Goal: Task Accomplishment & Management: Use online tool/utility

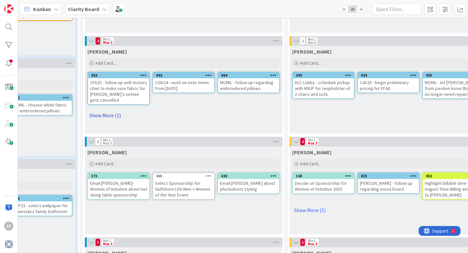
scroll to position [114, 278]
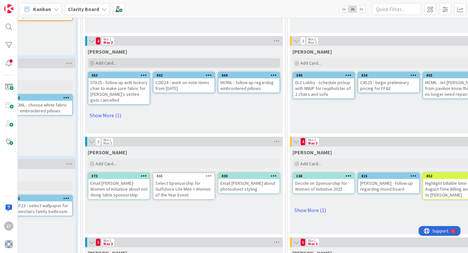
click at [116, 64] on div "Add Card..." at bounding box center [184, 63] width 192 height 10
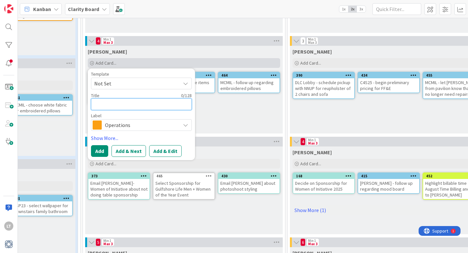
type textarea "C"
type textarea "x"
type textarea "CO"
type textarea "x"
type textarea "COD"
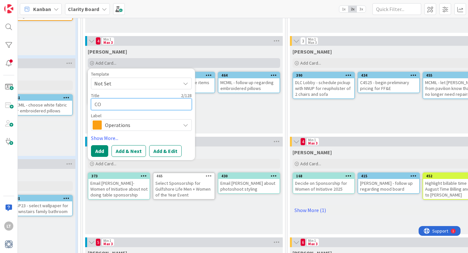
type textarea "x"
type textarea "COD2"
type textarea "x"
type textarea "COD24"
type textarea "x"
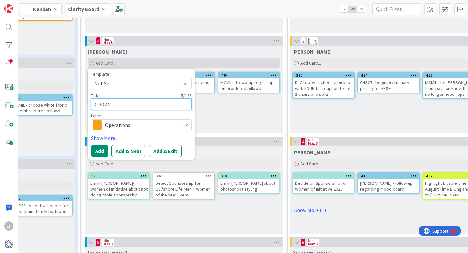
type textarea "COD24"
type textarea "x"
type textarea "COD24 -"
type textarea "x"
type textarea "COD24 -"
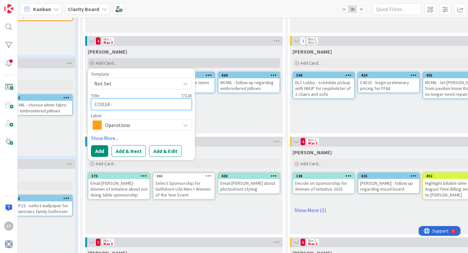
type textarea "x"
type textarea "COD24 - G"
type textarea "x"
type textarea "COD24 - GE"
type textarea "x"
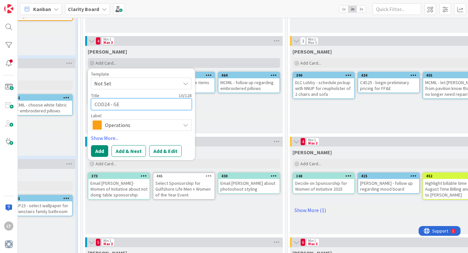
type textarea "COD24 - G"
type textarea "x"
type textarea "COD24 -"
type textarea "x"
type textarea "COD24 - s"
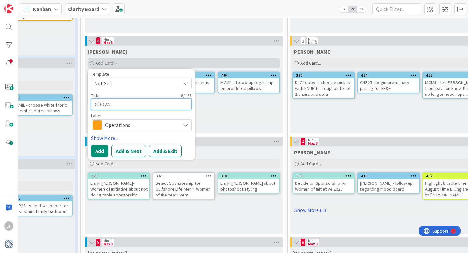
type textarea "x"
type textarea "COD24 - sc"
type textarea "x"
type textarea "COD24 - sch"
type textarea "x"
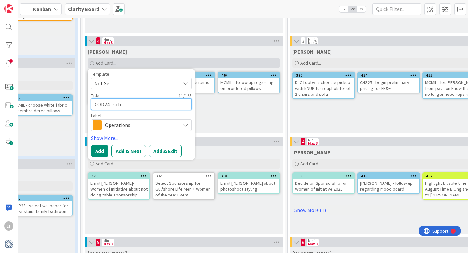
type textarea "COD24 - sche"
type textarea "x"
type textarea "COD24 - sched"
type textarea "x"
type textarea "COD24 - schedu"
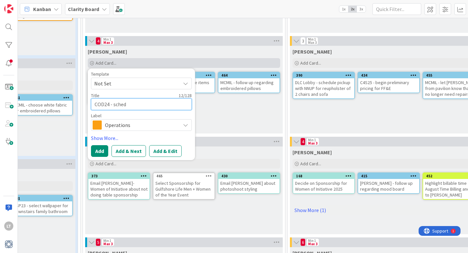
type textarea "x"
type textarea "COD24 - schedul"
type textarea "x"
type textarea "COD24 - schedule"
type textarea "x"
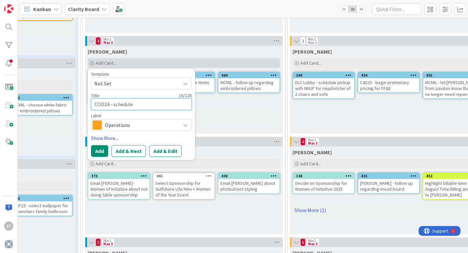
type textarea "COD24 - schedule"
type textarea "x"
type textarea "COD24 - schedule d"
type textarea "x"
type textarea "COD24 - schedule"
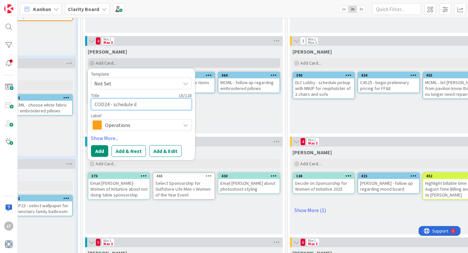
type textarea "x"
type textarea "COD24 - schedule j"
type textarea "x"
type textarea "COD24 - schedule ja"
type textarea "x"
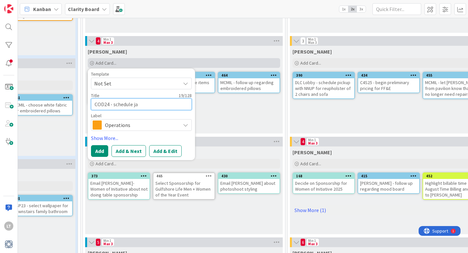
type textarea "COD24 - schedule jar"
type textarea "x"
type textarea "COD24 - schedule jare"
type textarea "x"
type textarea "COD24 - schedule jar"
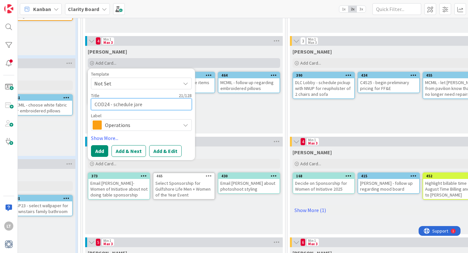
type textarea "x"
type textarea "COD24 - schedule ja"
type textarea "x"
type textarea "COD24 - schedule j"
type textarea "x"
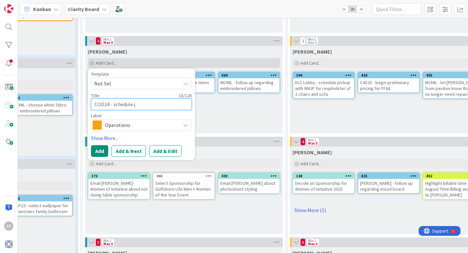
type textarea "COD24 - schedule"
type textarea "x"
type textarea "COD24 - schedule J"
type textarea "x"
type textarea "COD24 - schedule Ja"
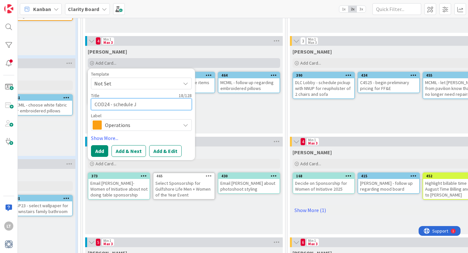
type textarea "x"
type textarea "COD24 - schedule Jar"
type textarea "x"
type textarea "COD24 - schedule Jare"
type textarea "x"
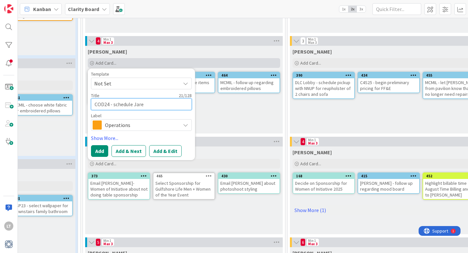
type textarea "COD24 - schedule Jarek"
type textarea "x"
type textarea "COD24 - schedule Jarek"
type textarea "x"
type textarea "COD24 - schedule Jarek t"
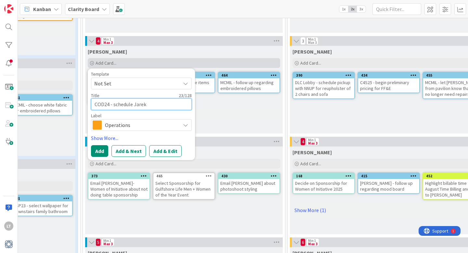
type textarea "x"
type textarea "COD24 - schedule Jarek to"
type textarea "x"
type textarea "COD24 - schedule Jarek to"
type textarea "x"
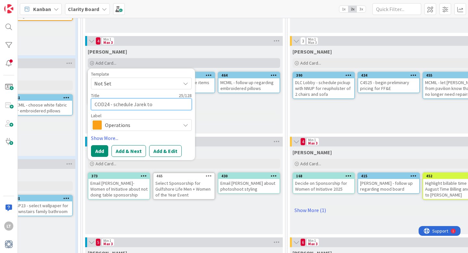
type textarea "COD24 - schedule Jarek to m"
type textarea "x"
type textarea "COD24 - schedule Jarek to me"
type textarea "x"
type textarea "COD24 - schedule Jarek to mea"
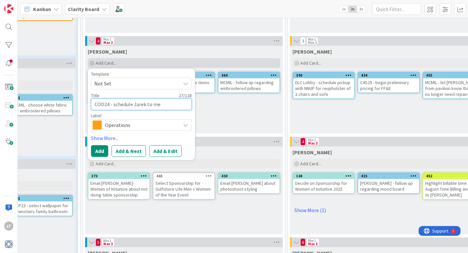
type textarea "x"
type textarea "COD24 - schedule Jarek to meas"
type textarea "x"
type textarea "COD24 - schedule Jarek to measu"
type textarea "x"
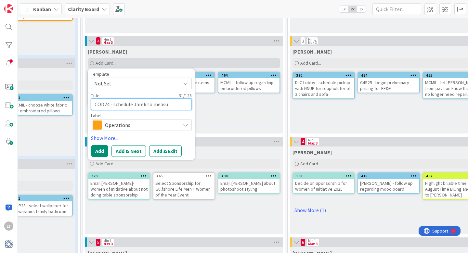
type textarea "COD24 - schedule Jarek to measur"
type textarea "x"
type textarea "COD24 - schedule Jarek to measure"
type textarea "x"
type textarea "COD24 - schedule Jarek to measure"
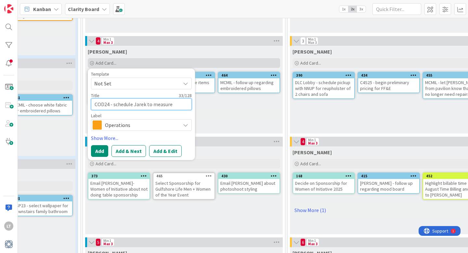
type textarea "x"
type textarea "COD24 - schedule Jarek to measure a"
type textarea "x"
type textarea "COD24 - schedule Jarek to measure at"
type textarea "x"
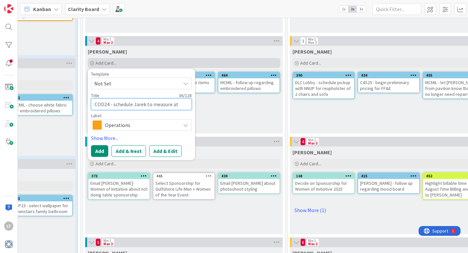
type textarea "COD24 - schedule Jarek to measure at"
type textarea "x"
type textarea "COD24 - schedule Jarek to measure at c"
type textarea "x"
type textarea "COD24 - schedule Jarek to measure at"
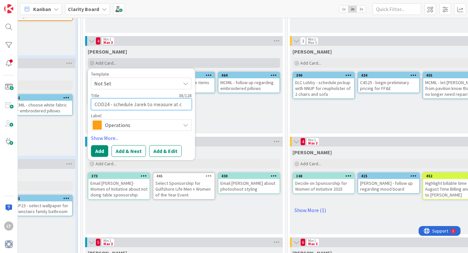
type textarea "x"
type textarea "COD24 - schedule Jarek to measure at"
type textarea "x"
type textarea "COD24 - schedule Jarek to measure a"
type textarea "x"
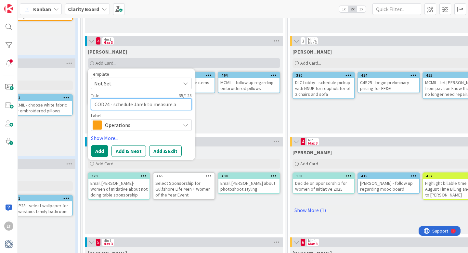
type textarea "COD24 - schedule Jarek to measure"
type textarea "x"
type textarea "COD24 - schedule Jarek to measure f"
type textarea "x"
type textarea "COD24 - schedule Jarek to measure fa"
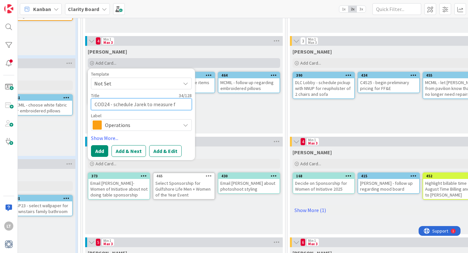
type textarea "x"
type textarea "COD24 - schedule Jarek to measure fam"
type textarea "x"
type textarea "COD24 - schedule Jarek to measure fami"
type textarea "x"
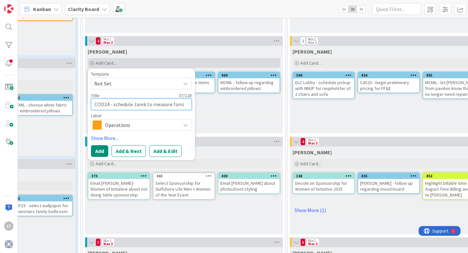
type textarea "COD24 - schedule Jarek to measure famil"
type textarea "x"
type textarea "COD24 - schedule Jarek to measure family"
type textarea "x"
type textarea "COD24 - schedule Jarek to measure family"
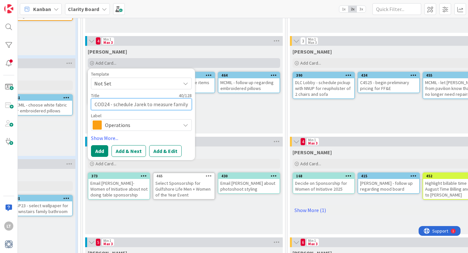
type textarea "x"
type textarea "COD24 - schedule Jarek to measure family r"
type textarea "x"
type textarea "COD24 - schedule Jarek to measure family ro"
type textarea "x"
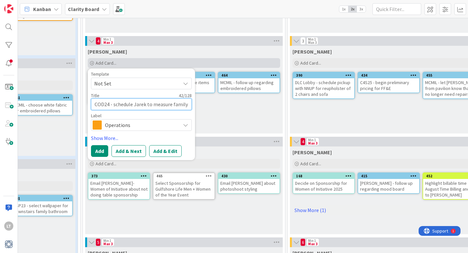
type textarea "COD24 - schedule Jarek to measure family roo"
type textarea "x"
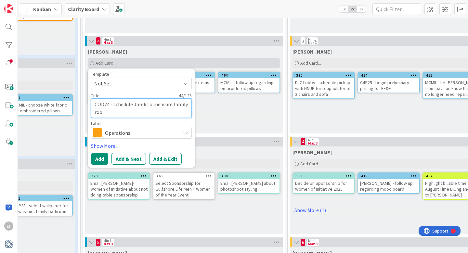
type textarea "COD24 - schedule Jarek to measure family room"
type textarea "x"
type textarea "COD24 - schedule Jarek to measure family room"
type textarea "x"
type textarea "COD24 - schedule Jarek to measure family room d"
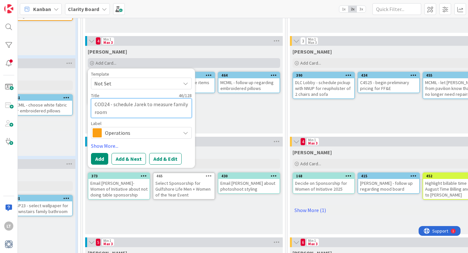
type textarea "x"
type textarea "COD24 - schedule Jarek to measure family room dr"
type textarea "x"
type textarea "COD24 - schedule Jarek to measure family room dra"
type textarea "x"
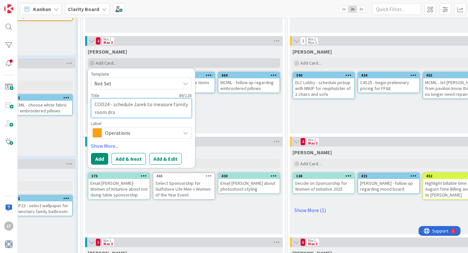
type textarea "COD24 - schedule Jarek to measure family room drap"
type textarea "x"
type textarea "COD24 - schedule Jarek to measure family room drape"
type textarea "x"
type textarea "COD24 - schedule Jarek to measure family room [PERSON_NAME]"
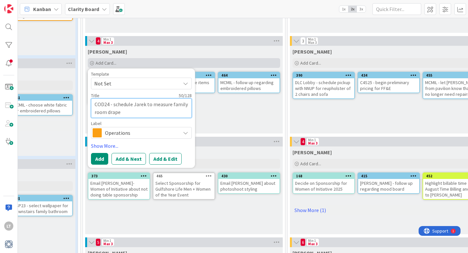
type textarea "x"
type textarea "COD24 - schedule Jarek to measure family room drapery"
type textarea "x"
type textarea "COD24 - schedule Jarek to measure family room drapery"
type textarea "x"
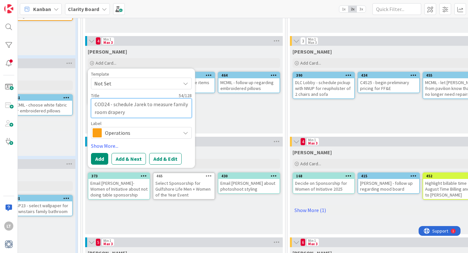
type textarea "COD24 - schedule Jarek to measure family room drapery"
click at [134, 136] on span "Operations" at bounding box center [141, 132] width 72 height 9
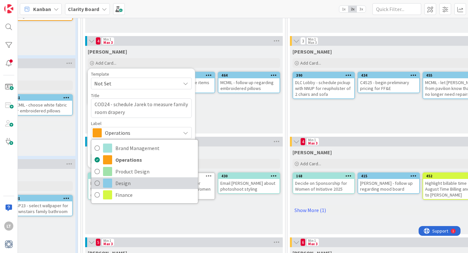
click at [97, 184] on icon at bounding box center [97, 183] width 5 height 10
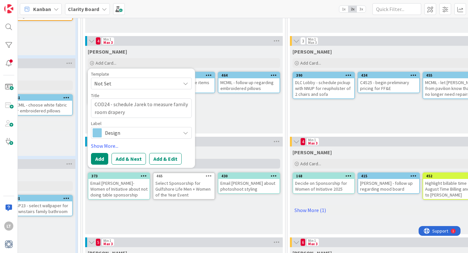
click at [106, 162] on button "Add" at bounding box center [99, 159] width 17 height 12
type textarea "x"
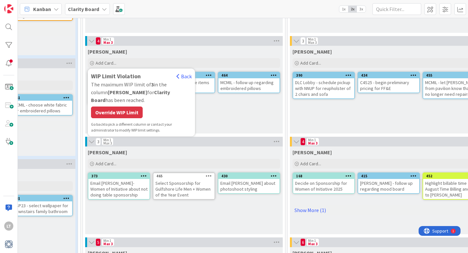
click at [109, 107] on div "Override WIP Limit" at bounding box center [117, 113] width 52 height 12
